Goal: Find specific page/section: Find specific page/section

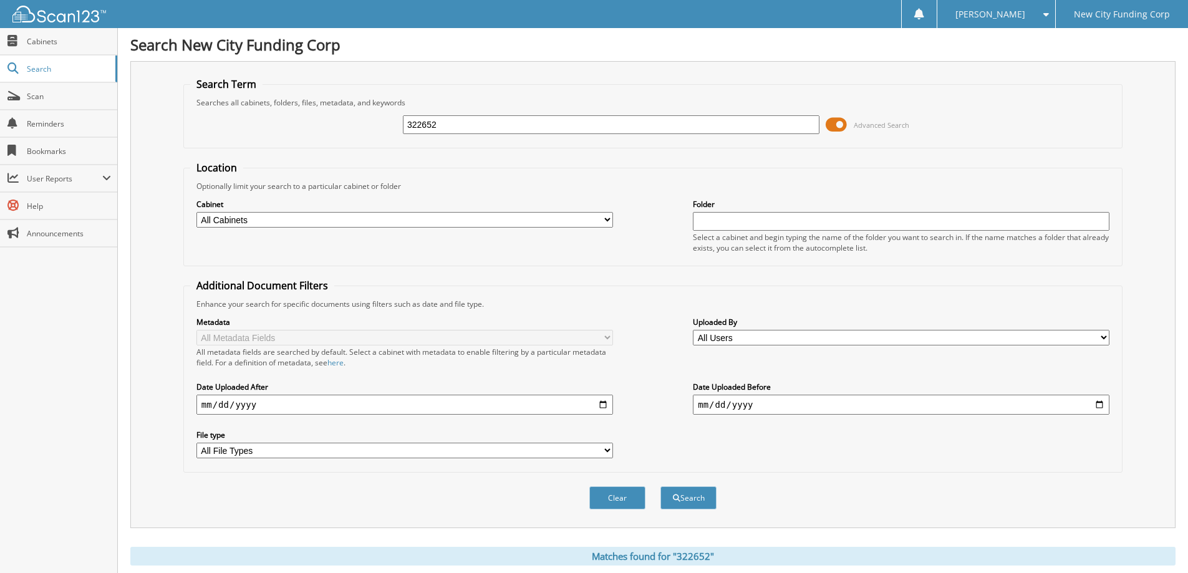
drag, startPoint x: 481, startPoint y: 120, endPoint x: 237, endPoint y: 127, distance: 244.5
click at [238, 128] on div "322652 Advanced Search" at bounding box center [652, 125] width 925 height 34
type input "353300"
click at [660, 486] on button "Search" at bounding box center [688, 497] width 56 height 23
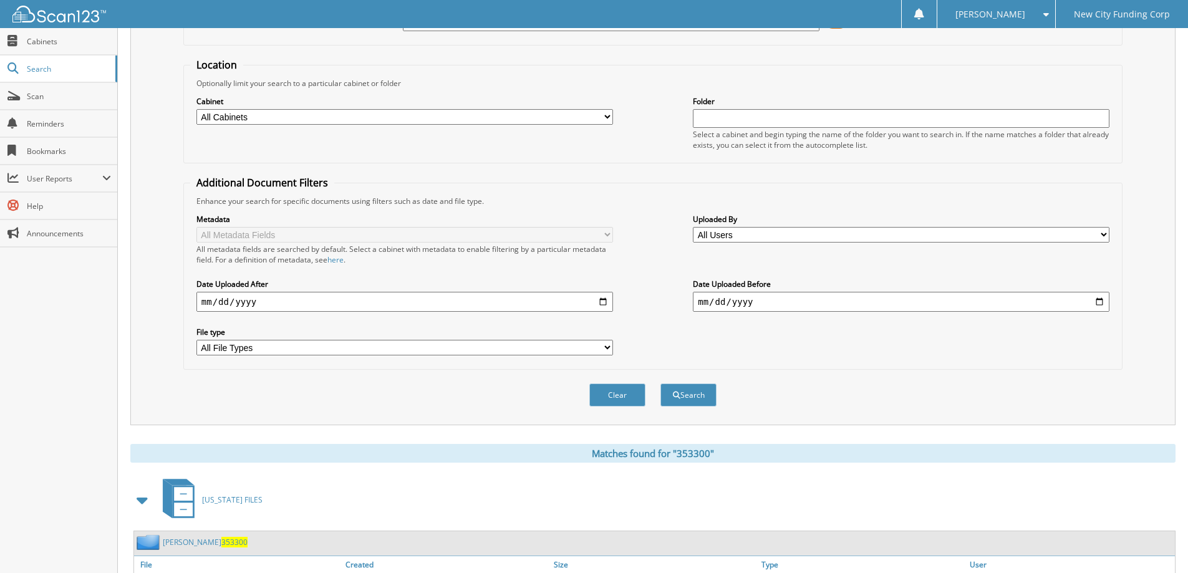
scroll to position [193, 0]
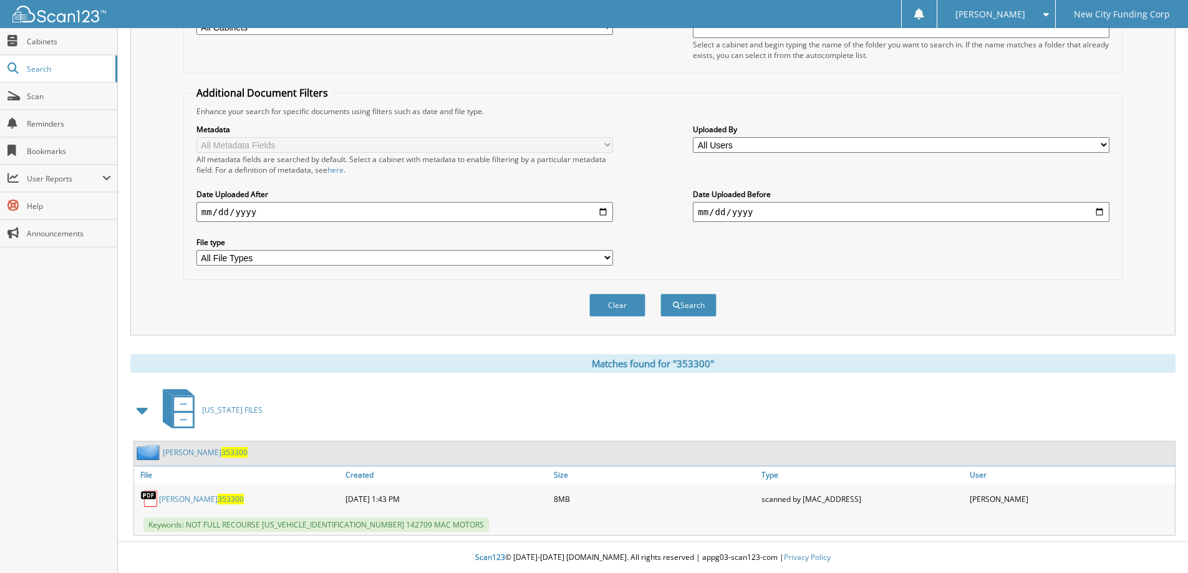
click at [176, 501] on link "[PERSON_NAME] 353300" at bounding box center [201, 499] width 85 height 11
click at [627, 308] on button "Clear" at bounding box center [617, 305] width 56 height 23
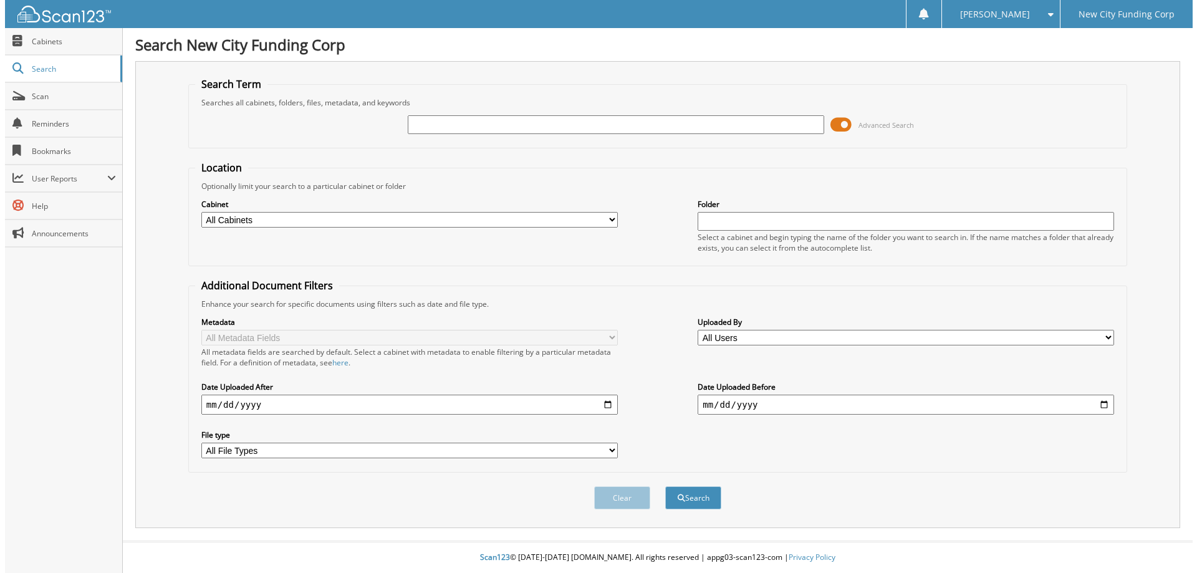
scroll to position [0, 0]
